Goal: Information Seeking & Learning: Learn about a topic

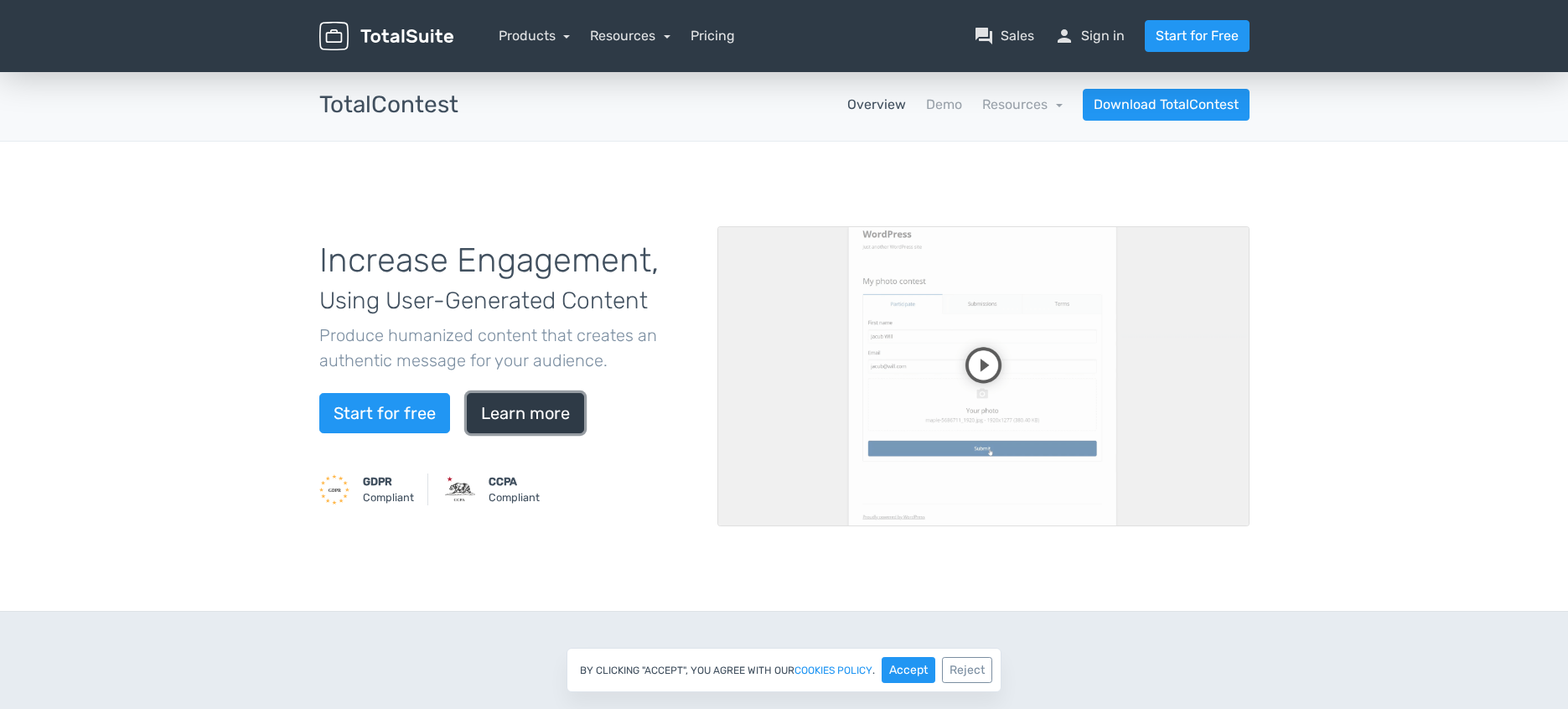
click at [542, 420] on link "Learn more" at bounding box center [524, 412] width 117 height 40
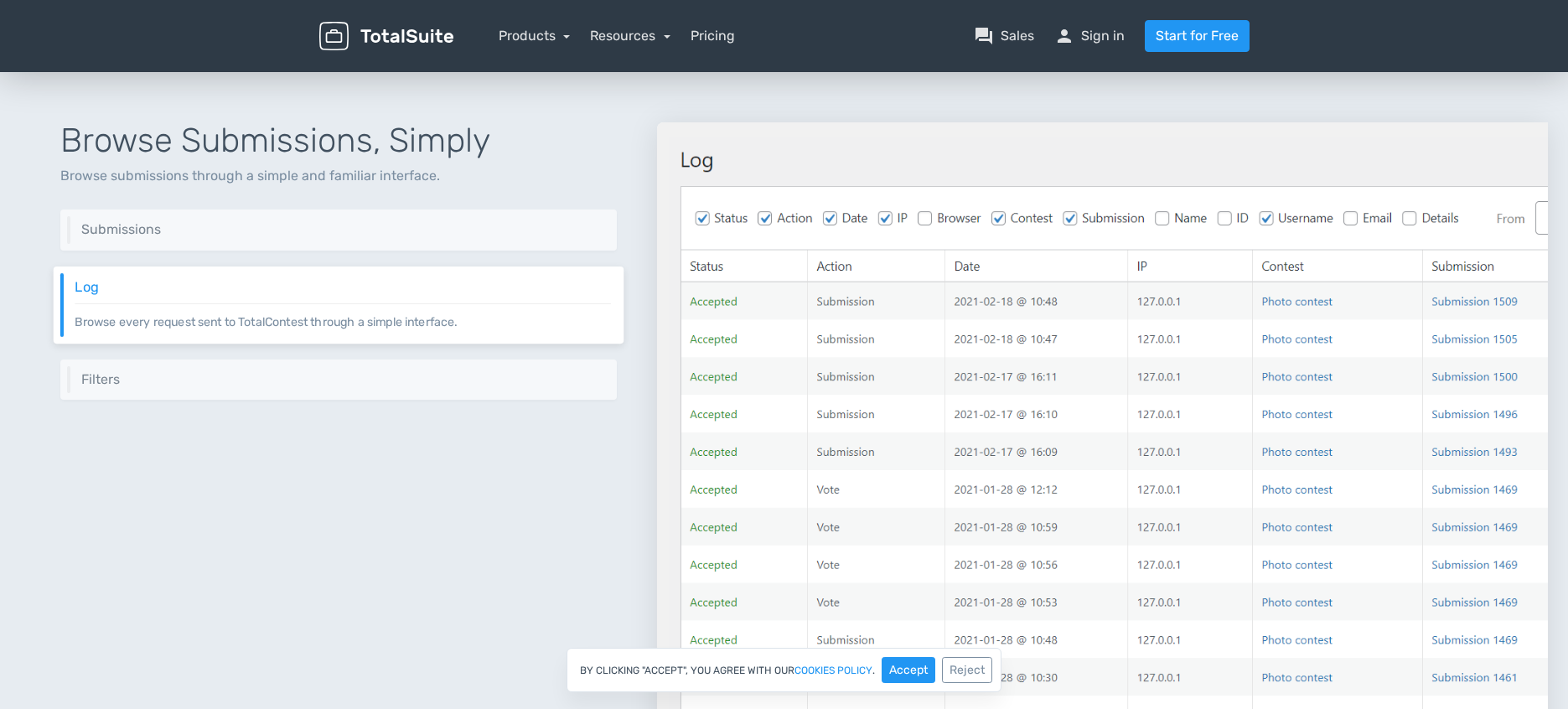
scroll to position [1692, 0]
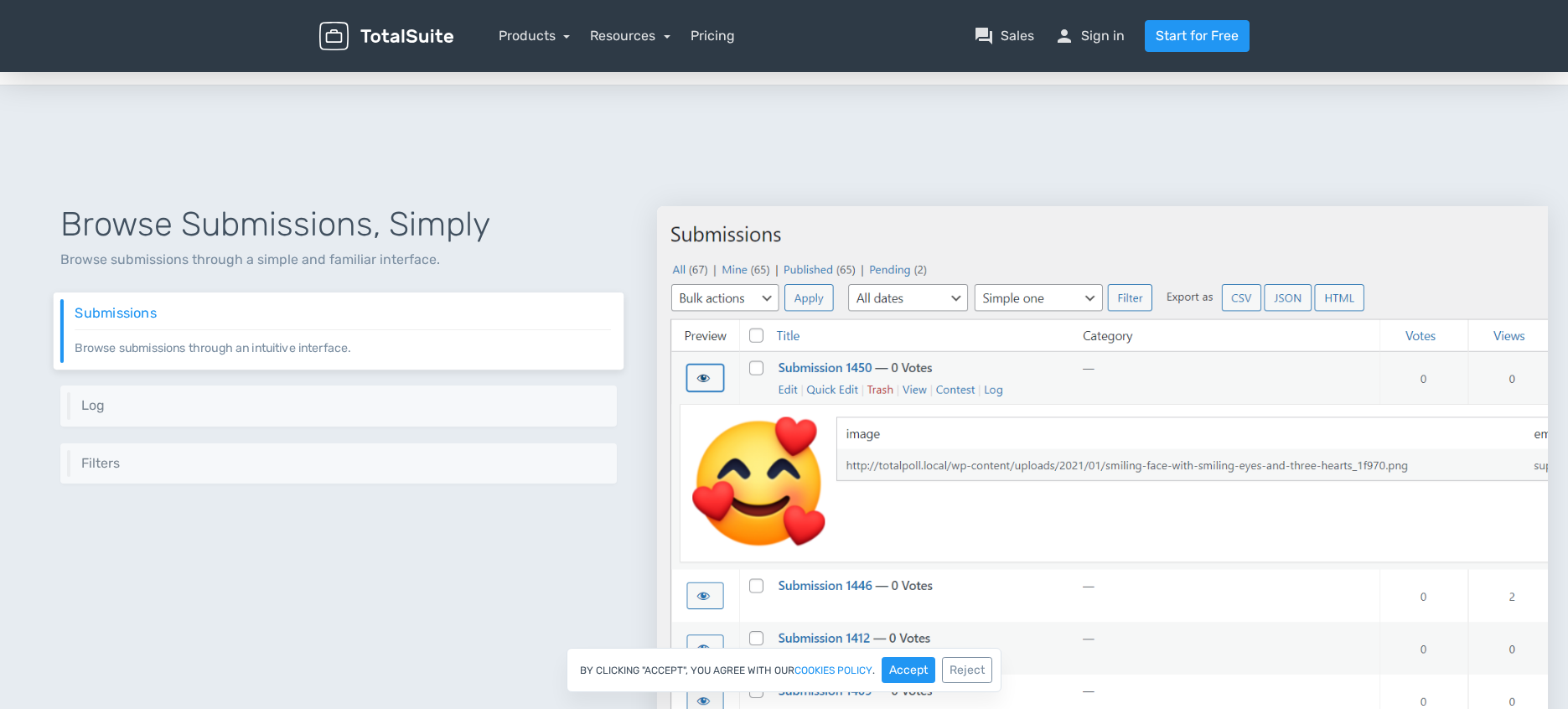
click at [911, 166] on div at bounding box center [1102, 504] width 890 height 678
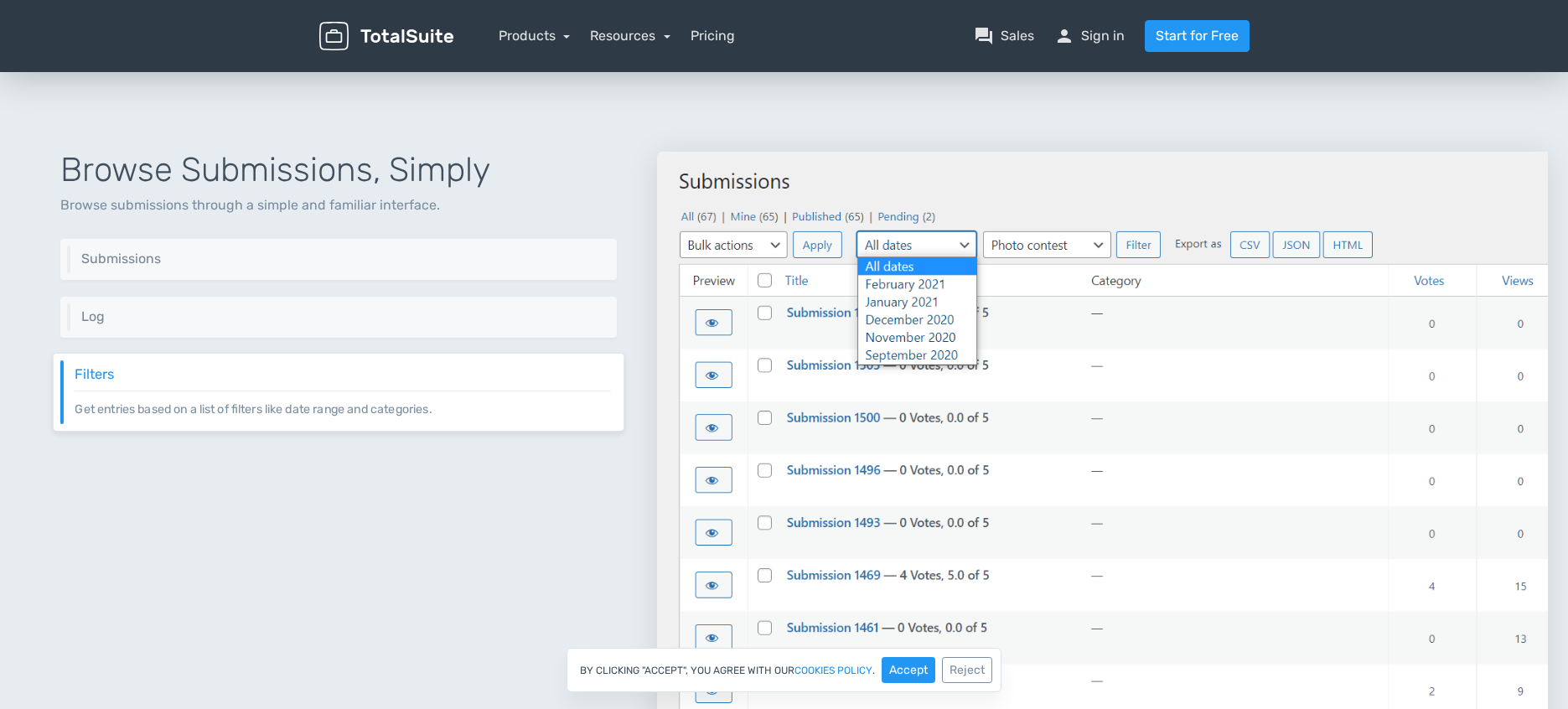
scroll to position [1703, 0]
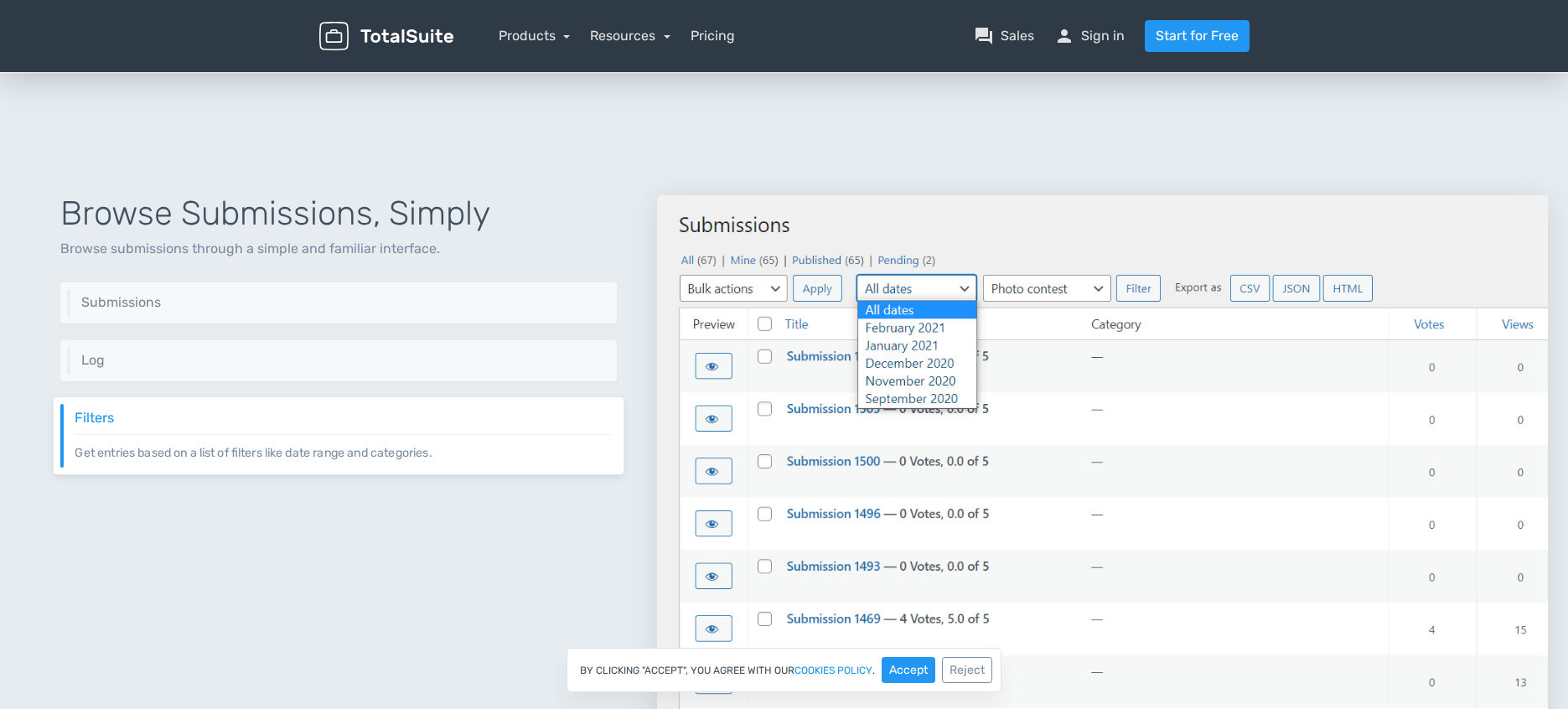
click at [953, 213] on img at bounding box center [1102, 513] width 890 height 637
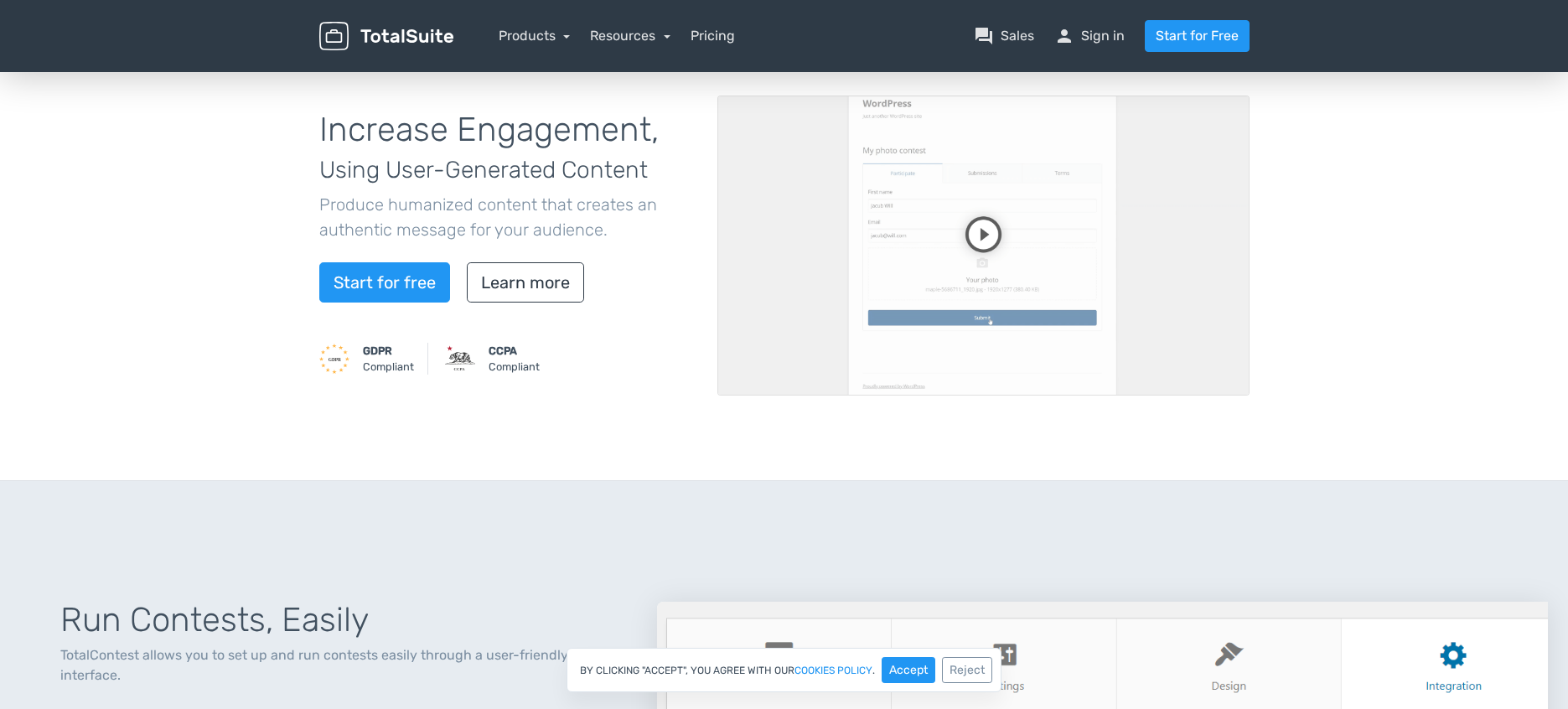
scroll to position [0, 0]
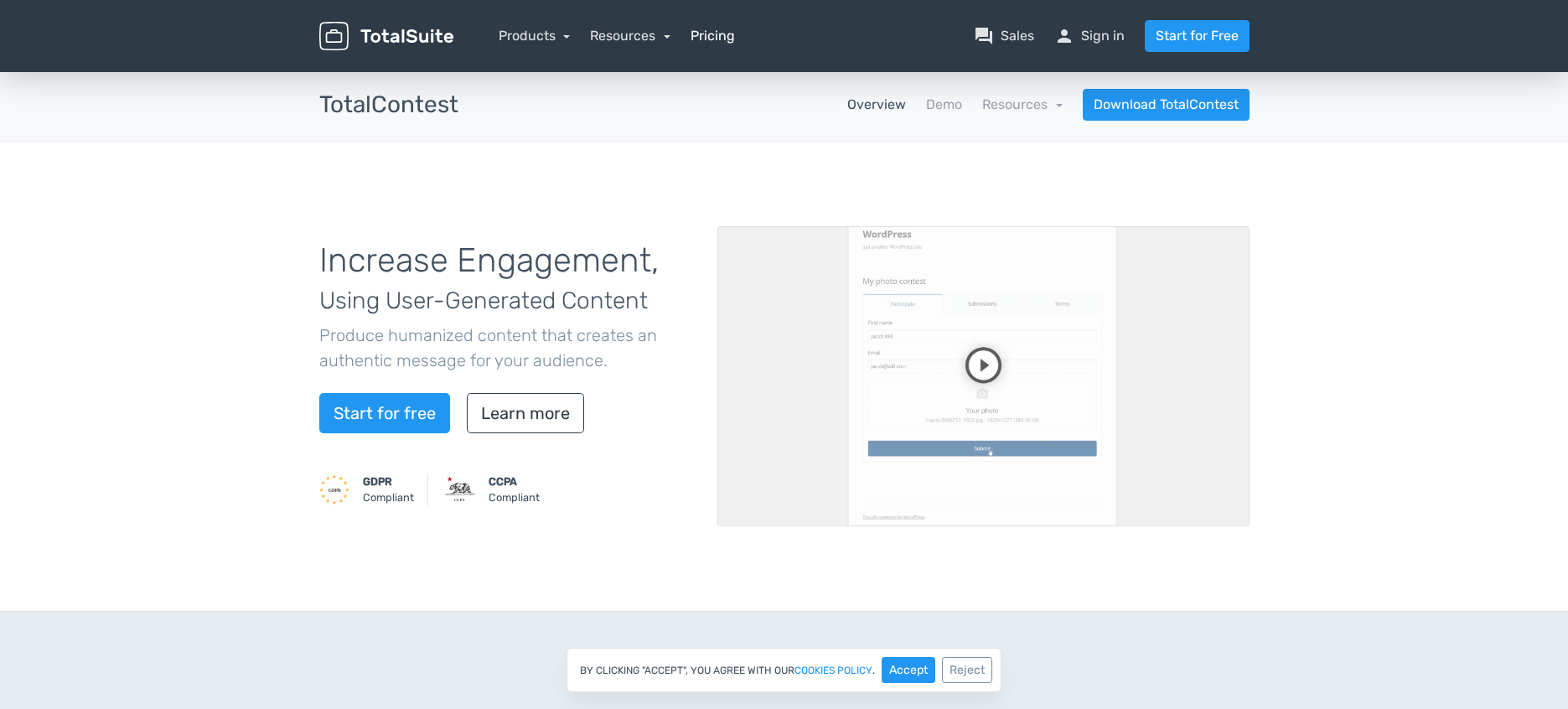
click at [716, 37] on link "Pricing" at bounding box center [712, 35] width 44 height 20
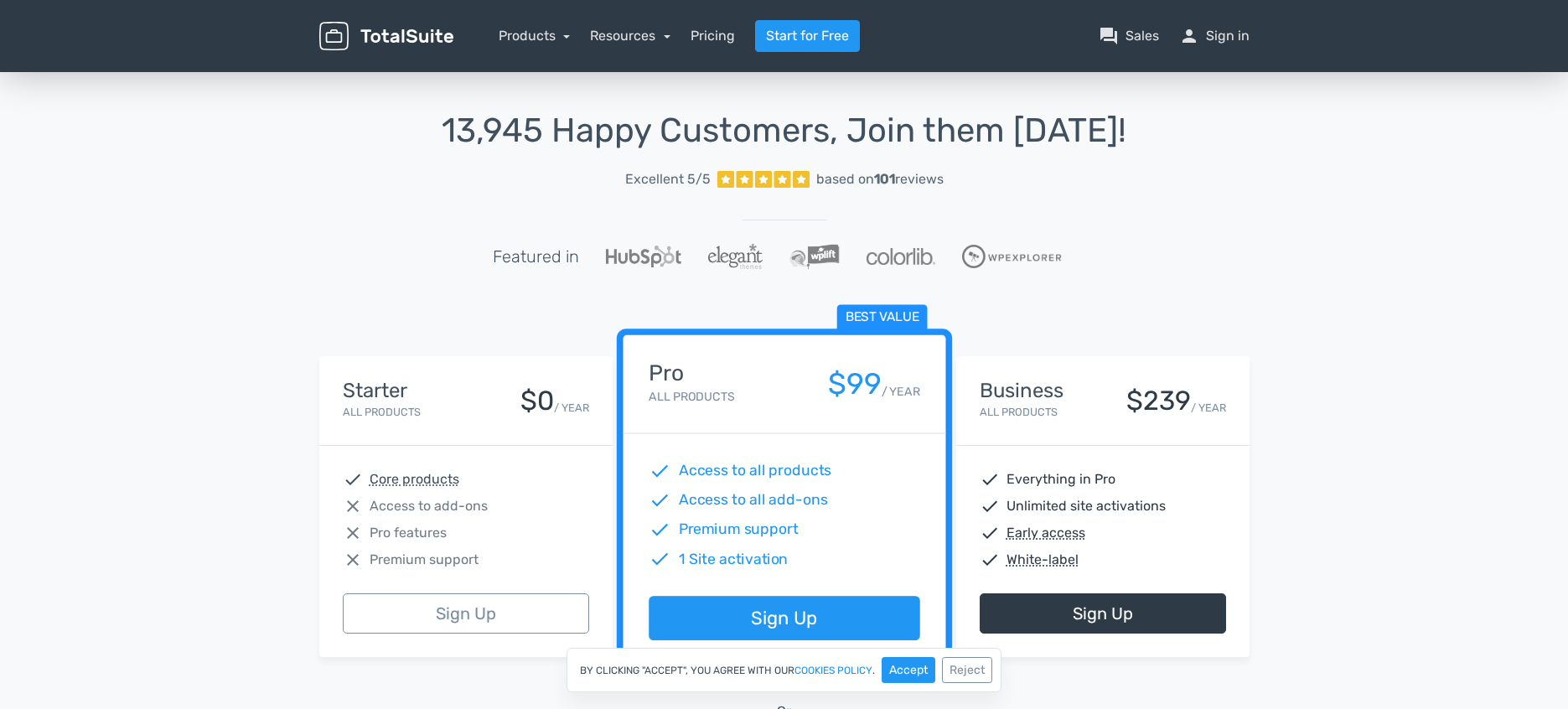
click at [150, 389] on div "13,945 Happy Customers, Join them [DATE]! Excellent 5/5 based on 101 reviews Fe…" at bounding box center [784, 619] width 1568 height 1099
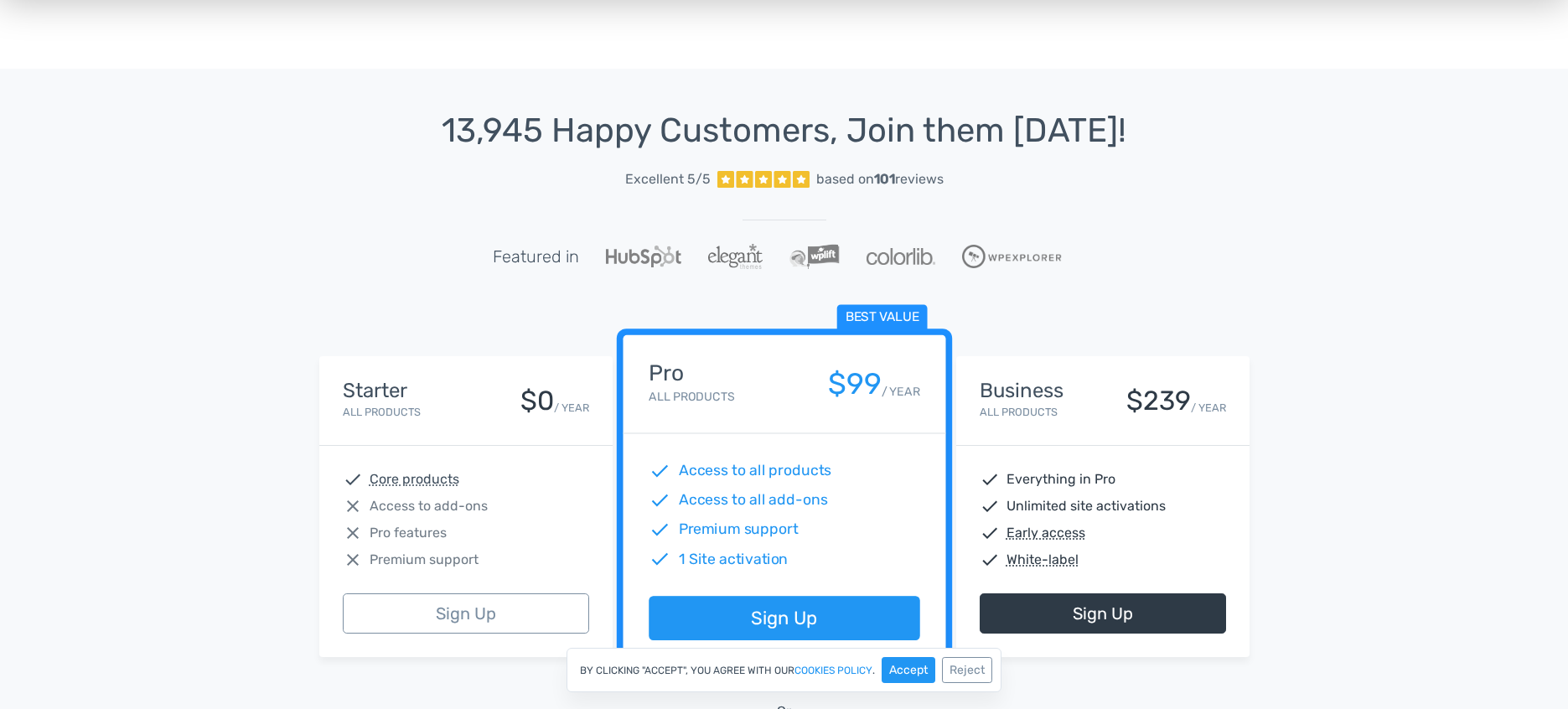
scroll to position [84, 0]
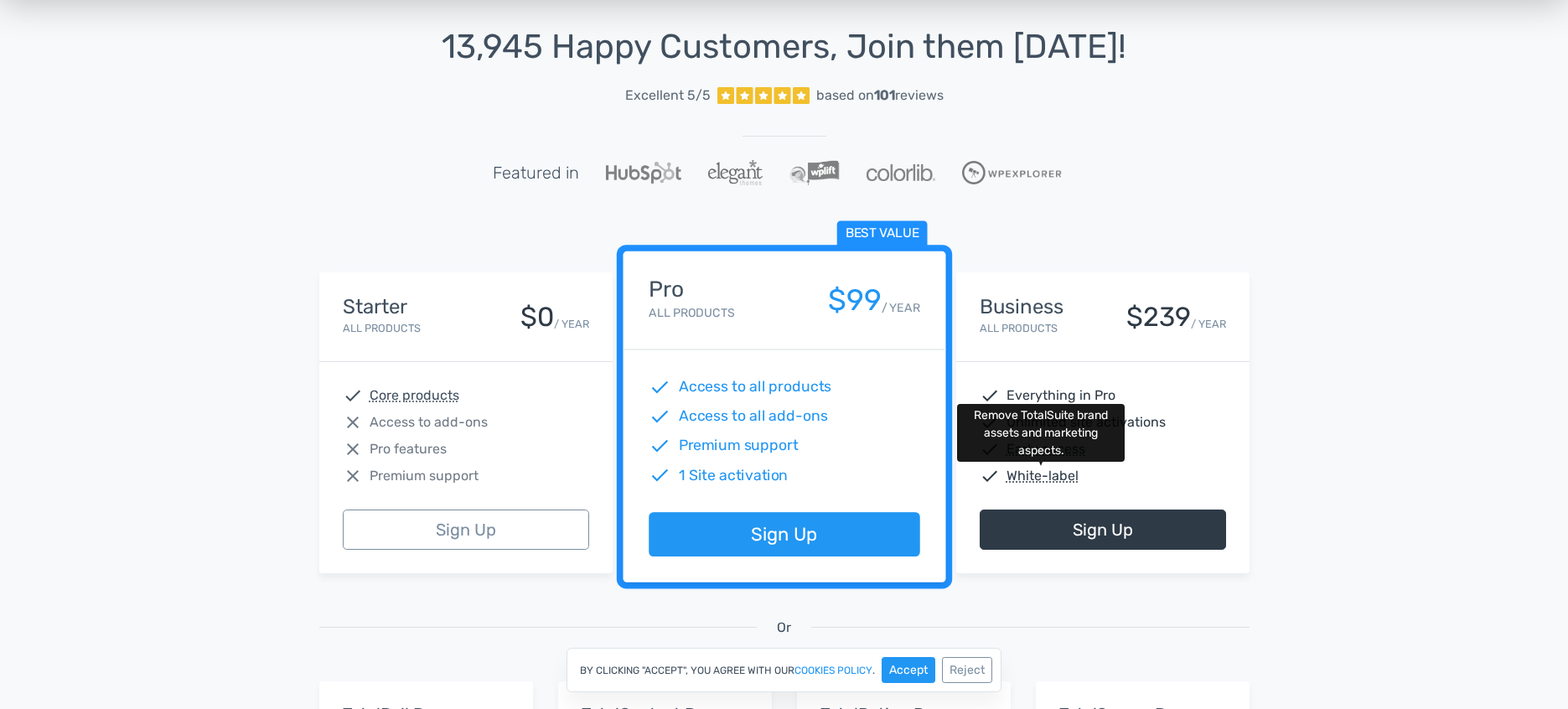
click at [1049, 475] on abbr "White-label" at bounding box center [1042, 476] width 72 height 20
click at [1350, 408] on div "13,945 Happy Customers, Join them [DATE]! Excellent 5/5 based on 101 reviews Fe…" at bounding box center [784, 535] width 1568 height 1099
